Goal: Transaction & Acquisition: Purchase product/service

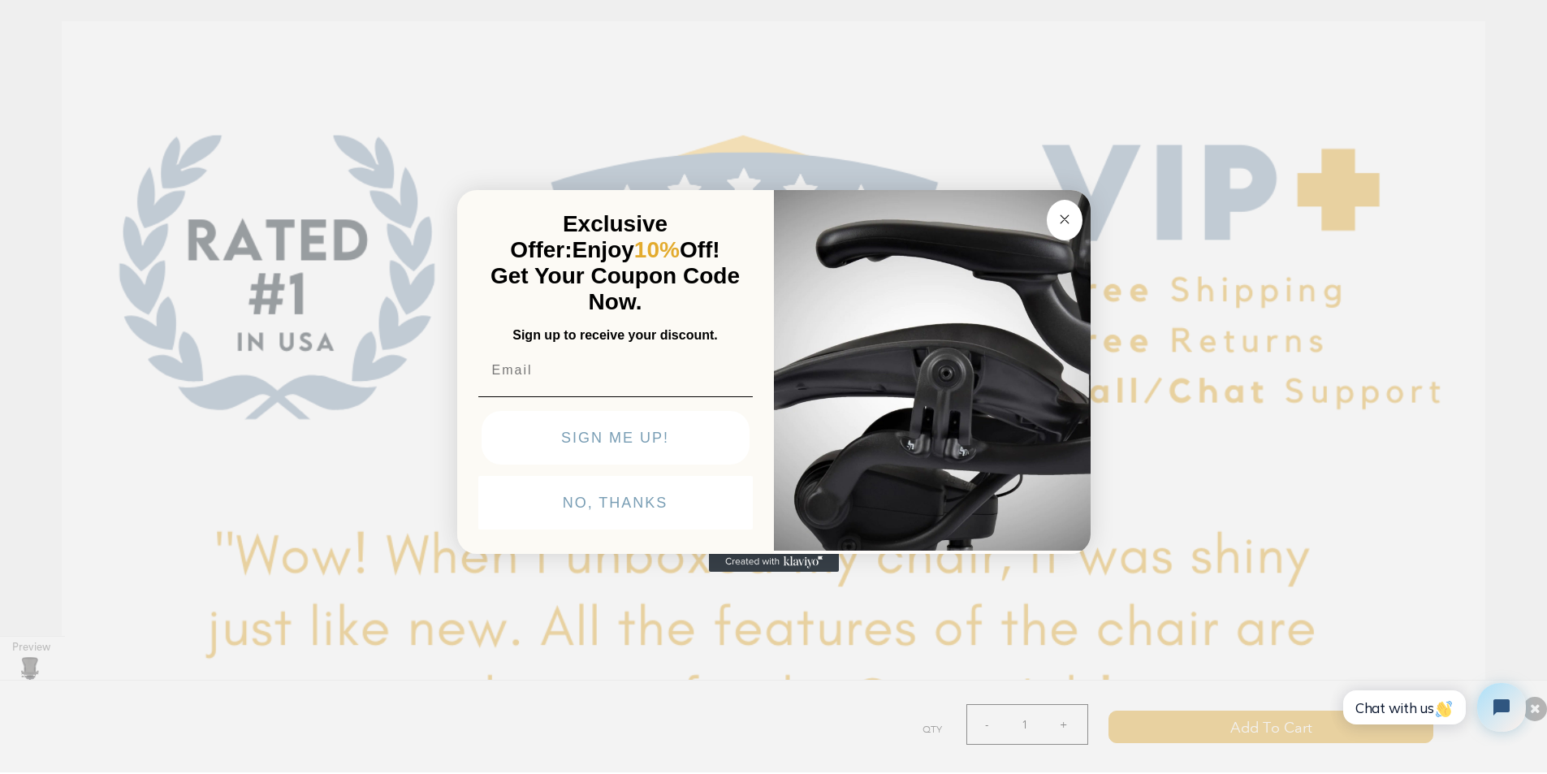
scroll to position [5040, 0]
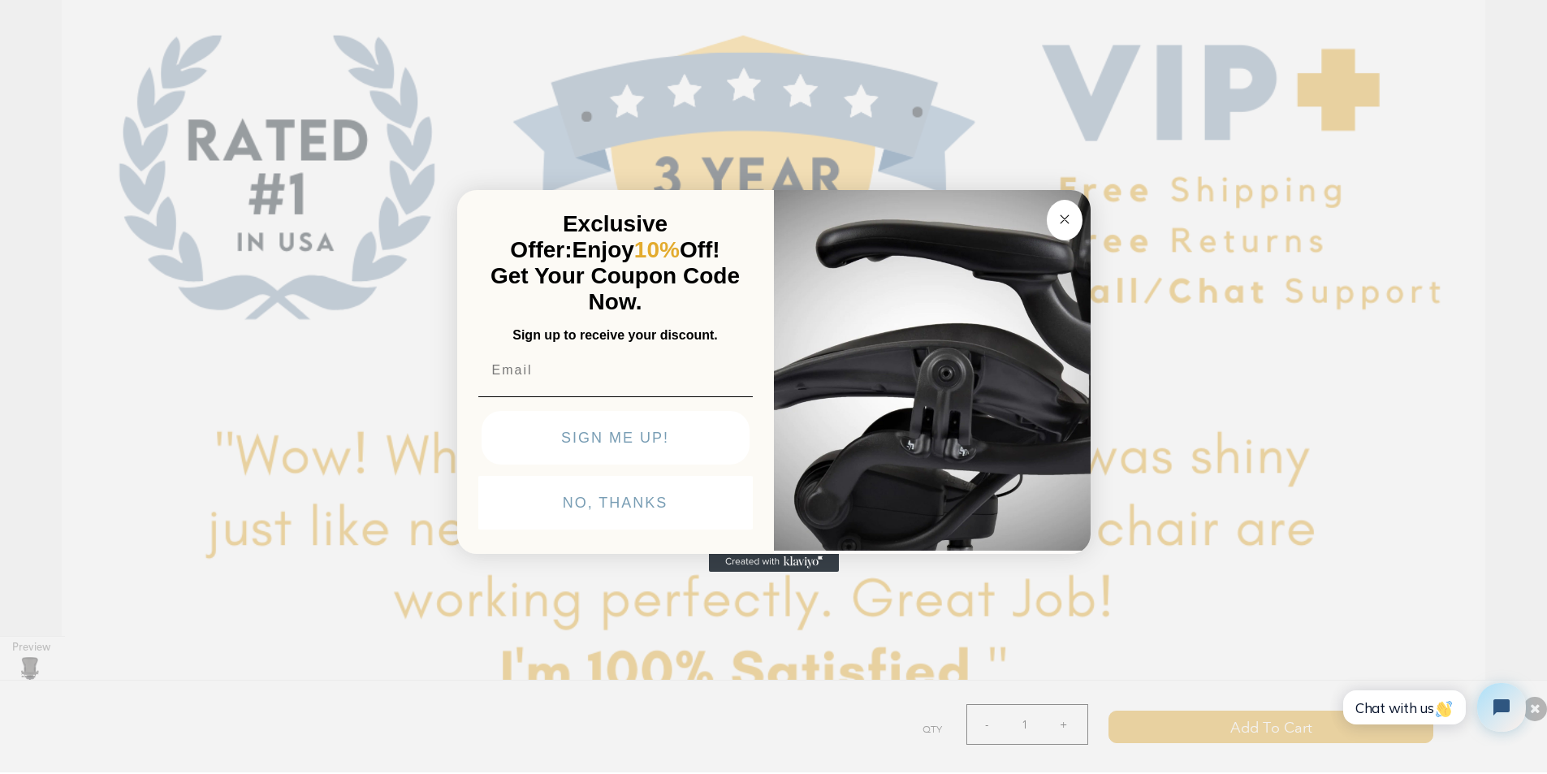
click at [293, 541] on div "Close dialog Exclusive Offer: Enjoy 10% Off! Get Your Coupon Code Now. Sign up …" at bounding box center [773, 385] width 1547 height 774
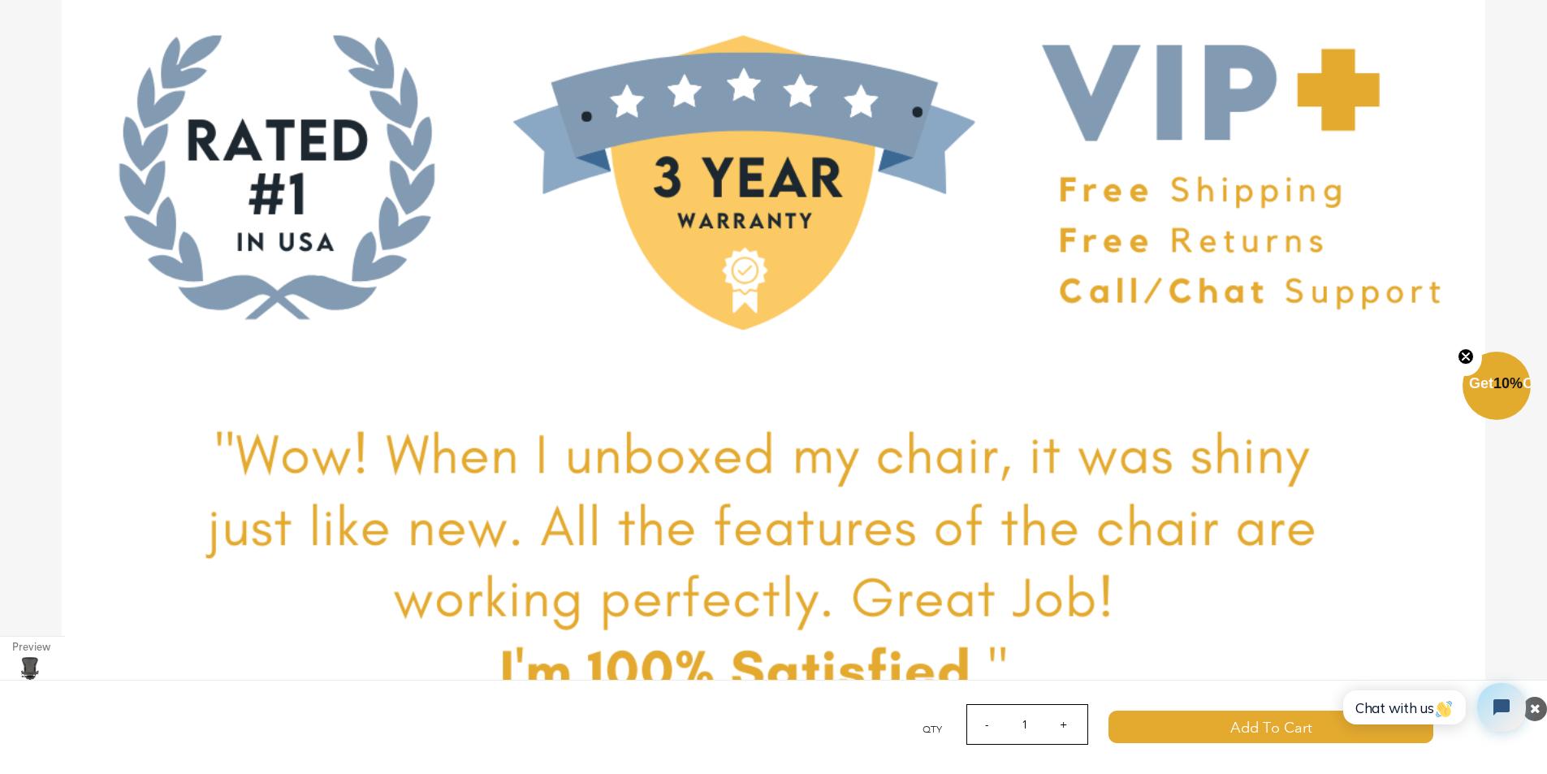
click at [69, 40] on img at bounding box center [773, 406] width 1423 height 970
